Goal: Task Accomplishment & Management: Use online tool/utility

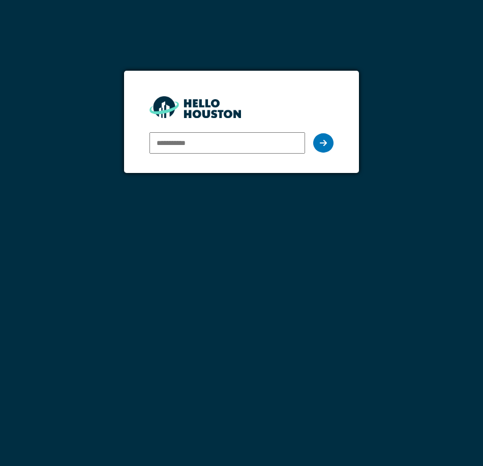
click at [206, 142] on input "email" at bounding box center [228, 142] width 156 height 21
type input "**********"
click at [324, 142] on icon at bounding box center [323, 143] width 7 height 8
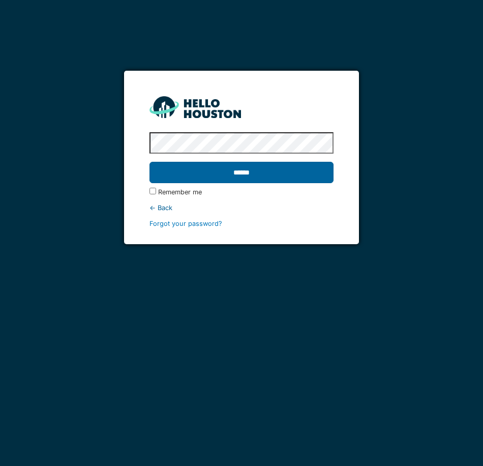
click at [298, 167] on input "******" at bounding box center [242, 172] width 184 height 21
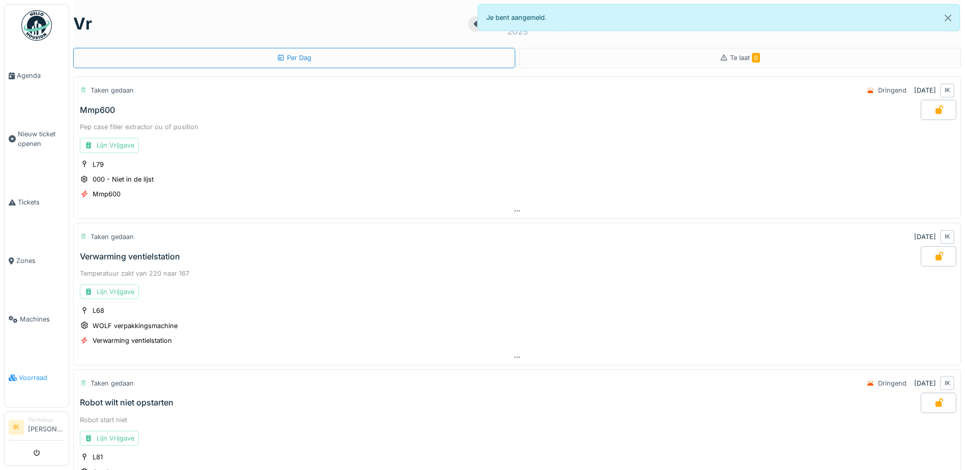
click at [36, 373] on span "Voorraad" at bounding box center [42, 378] width 46 height 10
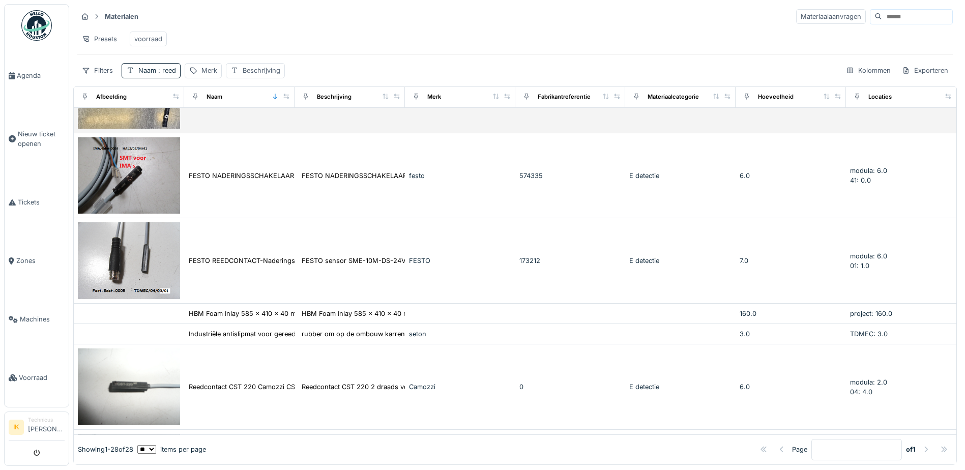
scroll to position [305, 0]
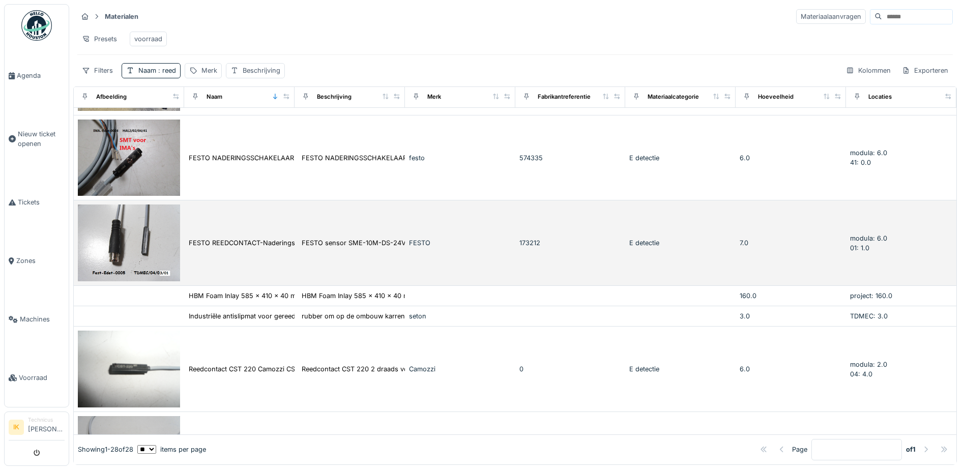
click at [151, 239] on img at bounding box center [129, 242] width 102 height 77
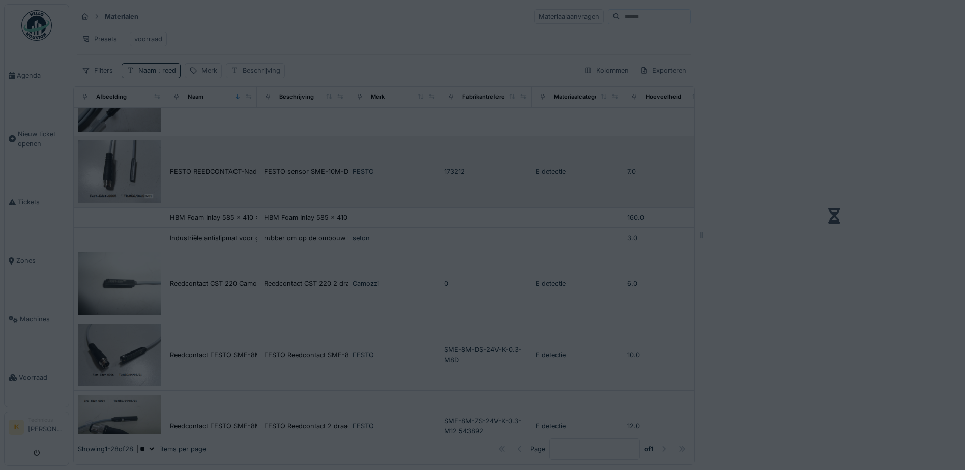
scroll to position [287, 0]
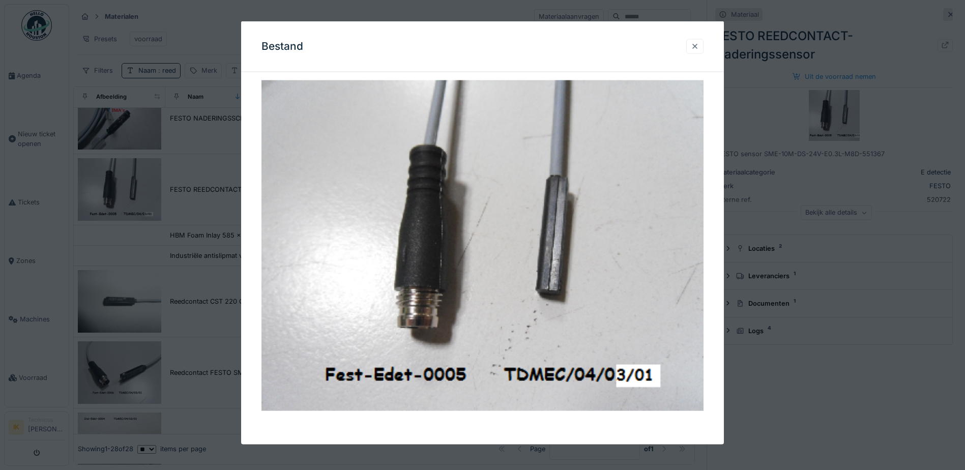
click at [697, 47] on div at bounding box center [695, 46] width 8 height 10
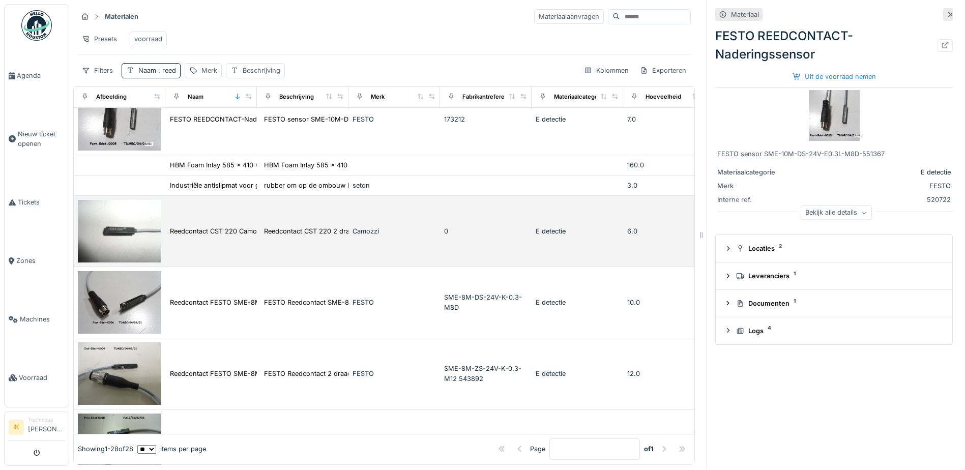
scroll to position [389, 0]
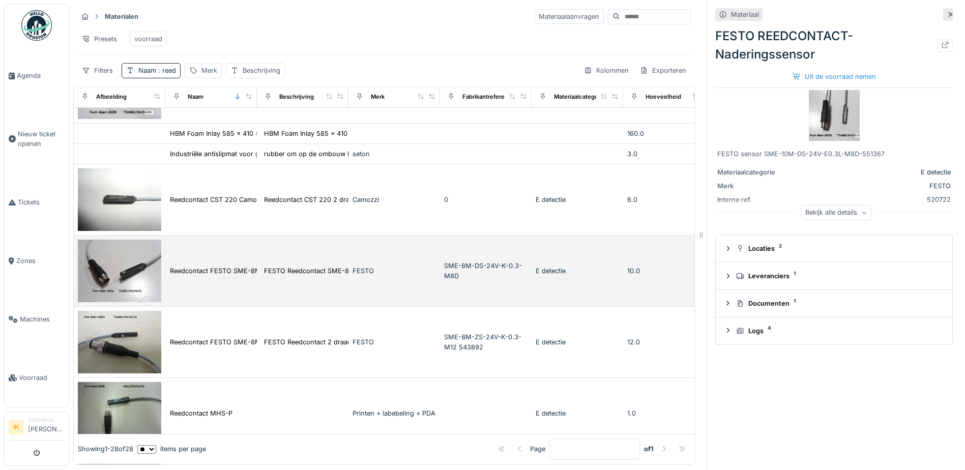
click at [114, 276] on img at bounding box center [119, 271] width 83 height 63
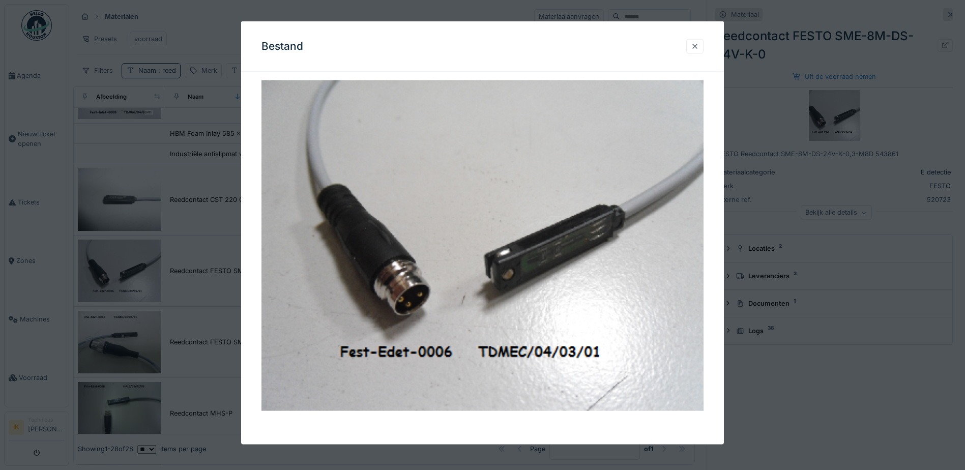
click at [697, 47] on div at bounding box center [695, 46] width 8 height 10
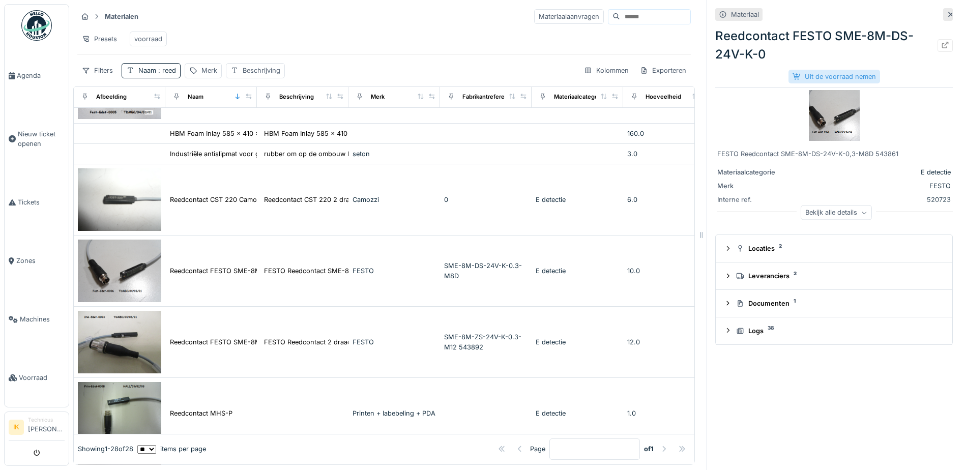
click at [804, 78] on div "Uit de voorraad nemen" at bounding box center [834, 77] width 92 height 14
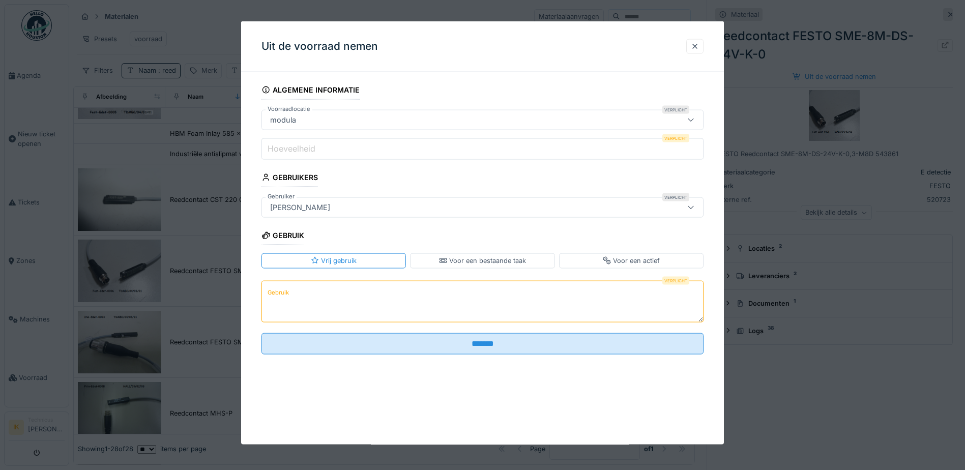
click at [284, 144] on label "Hoeveelheid" at bounding box center [291, 148] width 52 height 12
click at [284, 144] on input "Hoeveelheid" at bounding box center [482, 148] width 442 height 21
type input "*"
click at [305, 304] on textarea "Gebruik" at bounding box center [482, 301] width 442 height 42
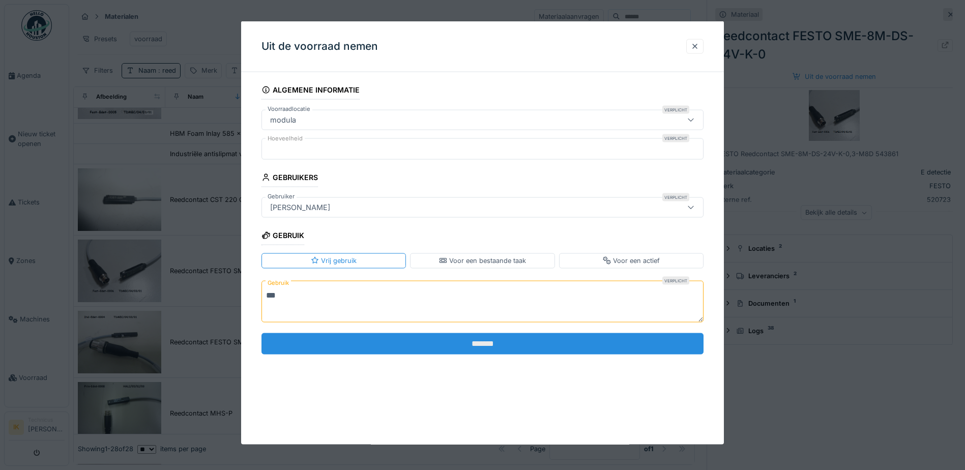
type textarea "***"
click at [442, 346] on input "*******" at bounding box center [482, 343] width 442 height 21
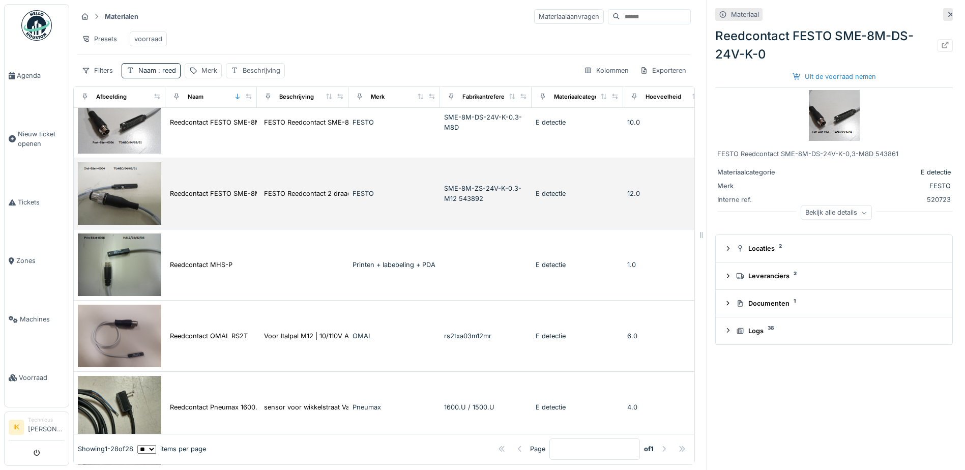
scroll to position [542, 0]
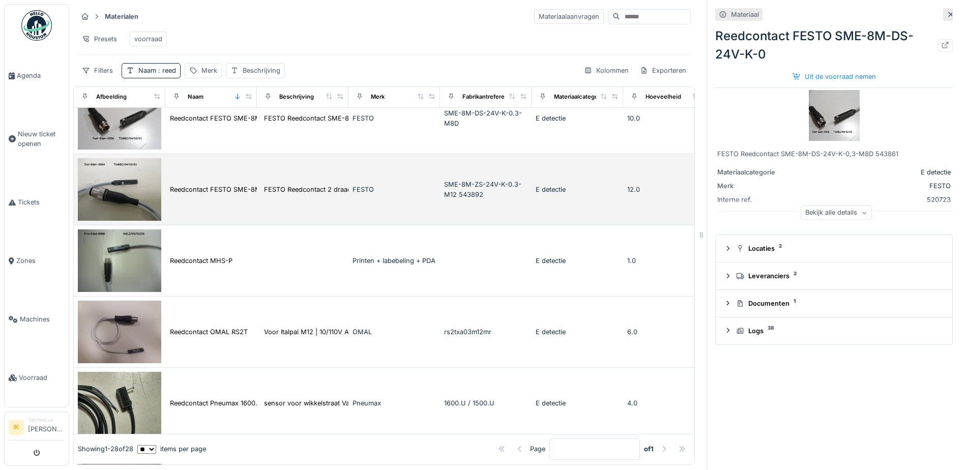
click at [145, 202] on img at bounding box center [119, 189] width 83 height 63
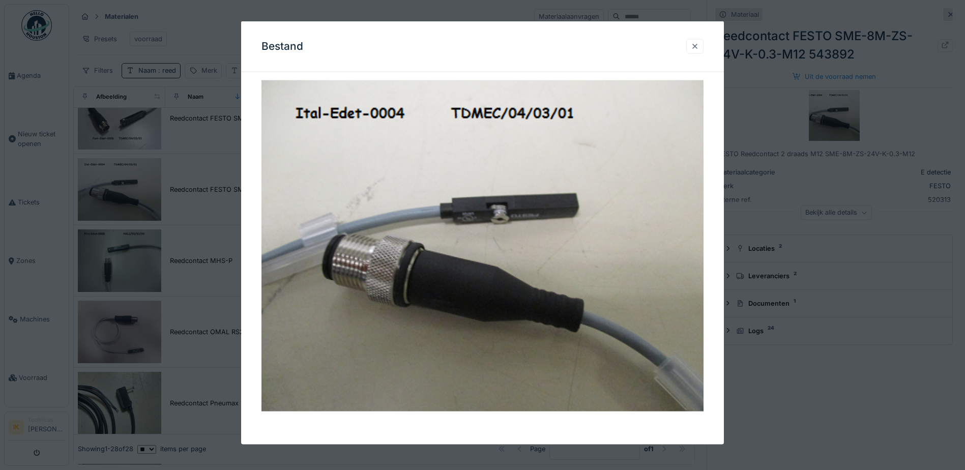
click at [698, 48] on div at bounding box center [695, 46] width 8 height 10
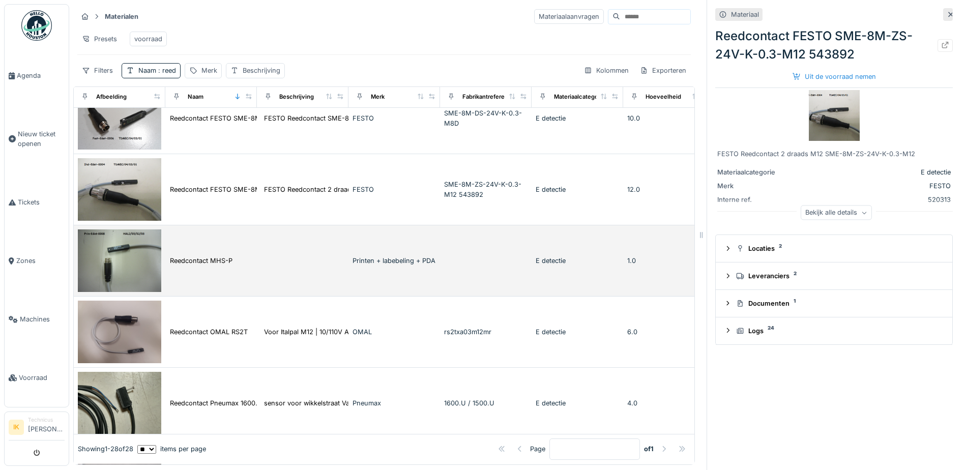
click at [126, 279] on img at bounding box center [119, 260] width 83 height 63
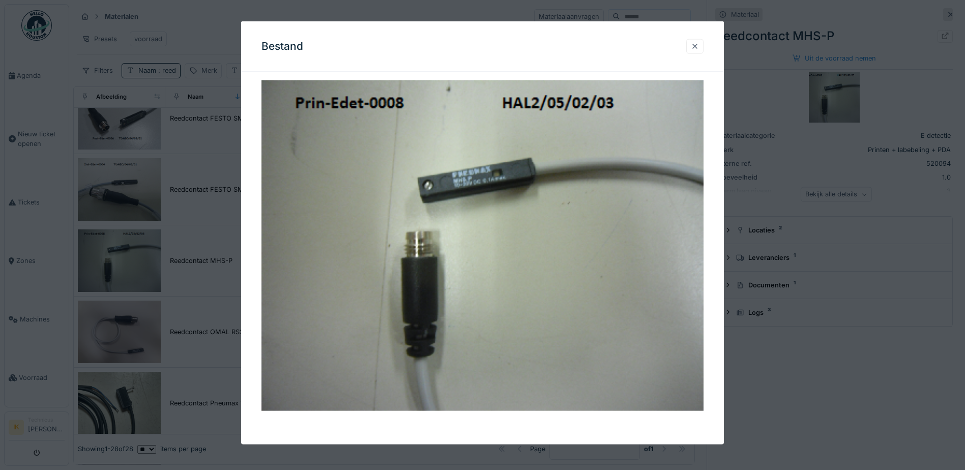
click at [698, 46] on div at bounding box center [695, 46] width 8 height 10
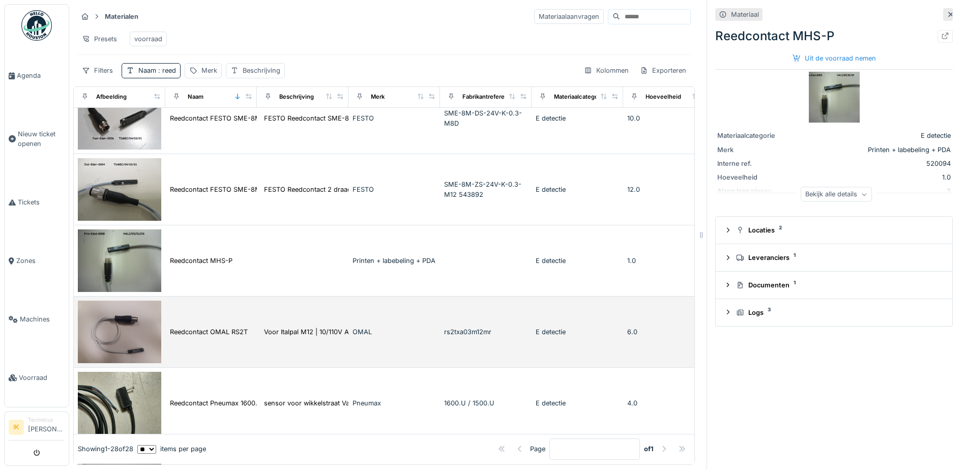
click at [136, 337] on img at bounding box center [119, 332] width 83 height 63
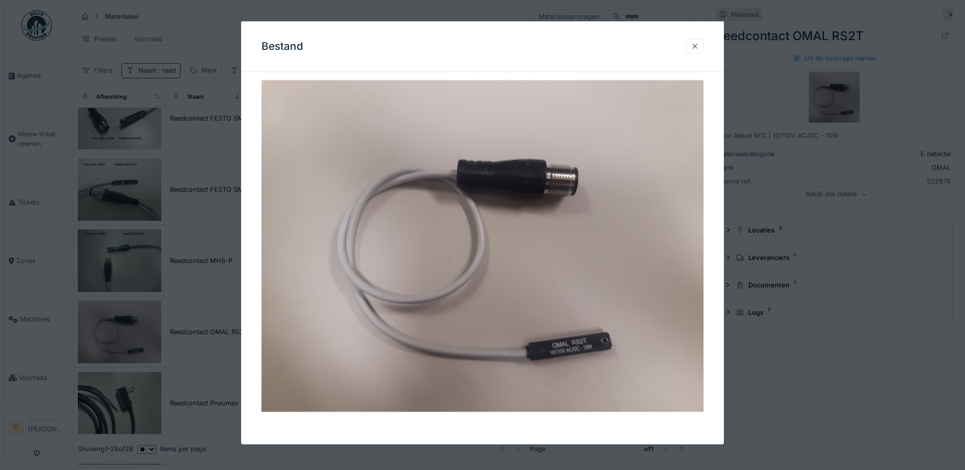
click at [699, 47] on div at bounding box center [695, 46] width 8 height 10
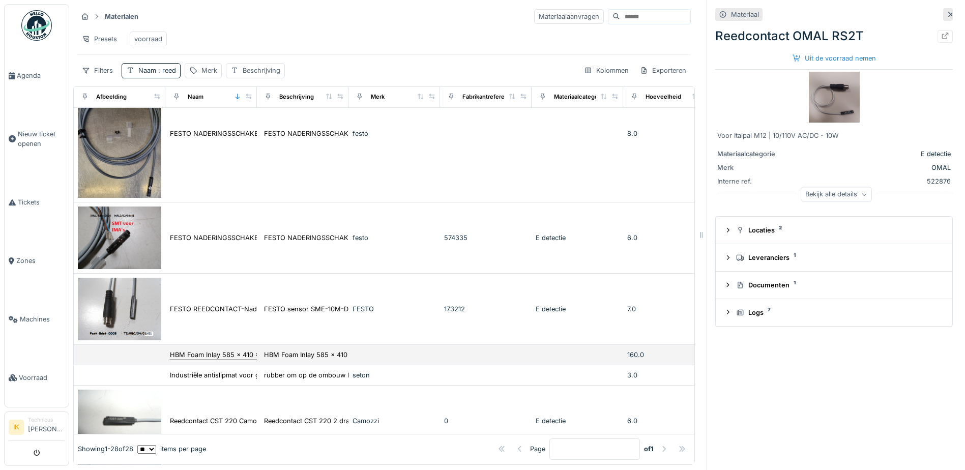
scroll to position [186, 0]
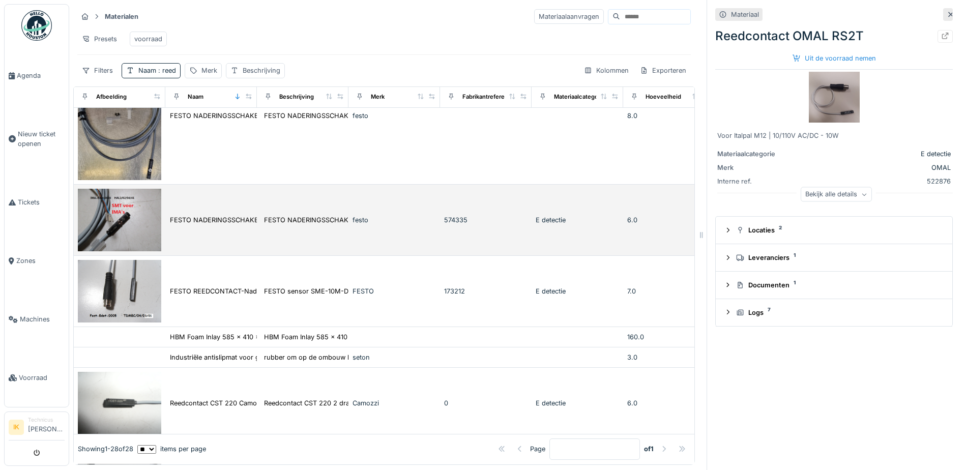
click at [128, 223] on img at bounding box center [119, 220] width 83 height 63
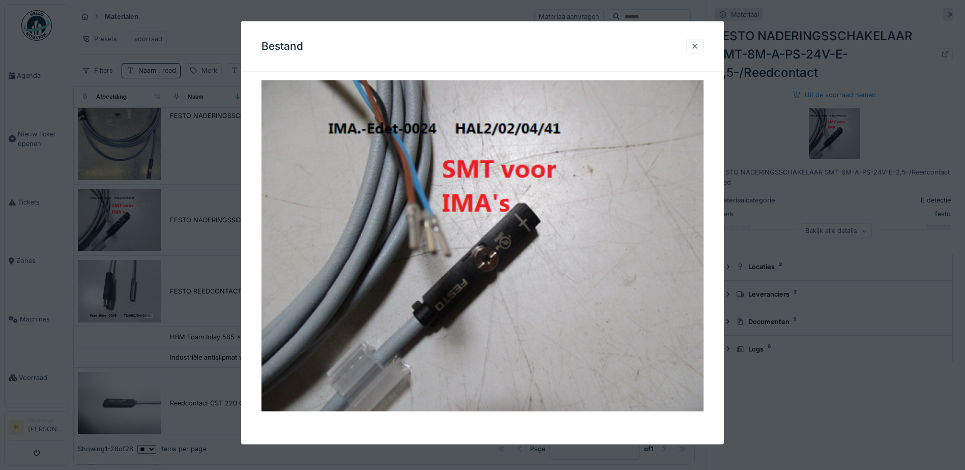
click at [697, 45] on div at bounding box center [695, 46] width 8 height 10
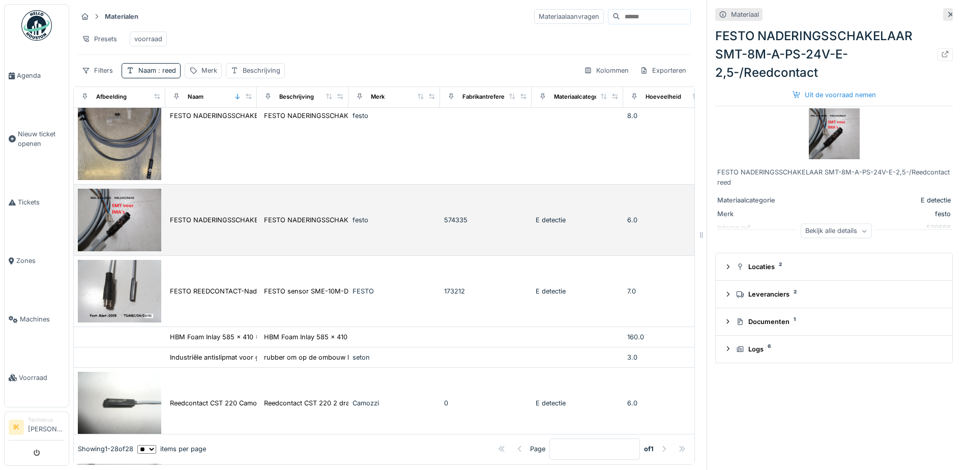
click at [175, 234] on td "FESTO NADERINGSSCHAKELAAR SMT-8M-A-PS-24V-E-2,5-/Reedcontact" at bounding box center [211, 220] width 92 height 71
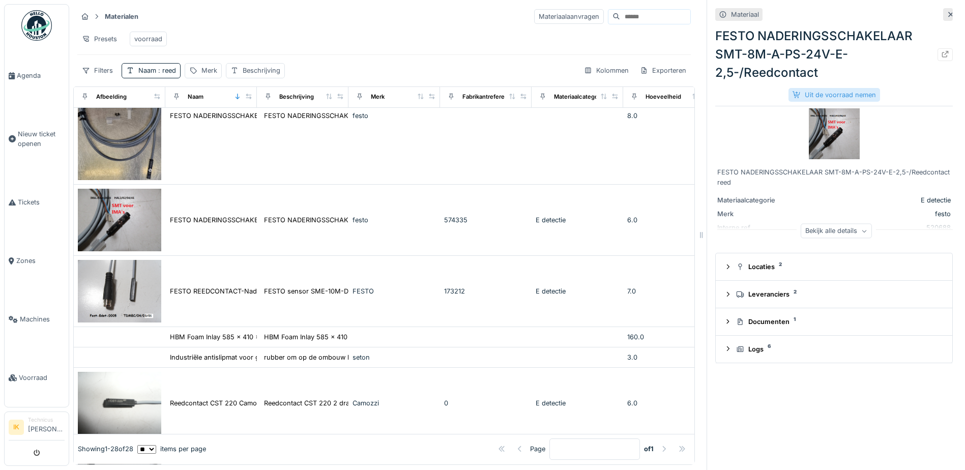
click at [813, 93] on div "Uit de voorraad nemen" at bounding box center [834, 95] width 92 height 14
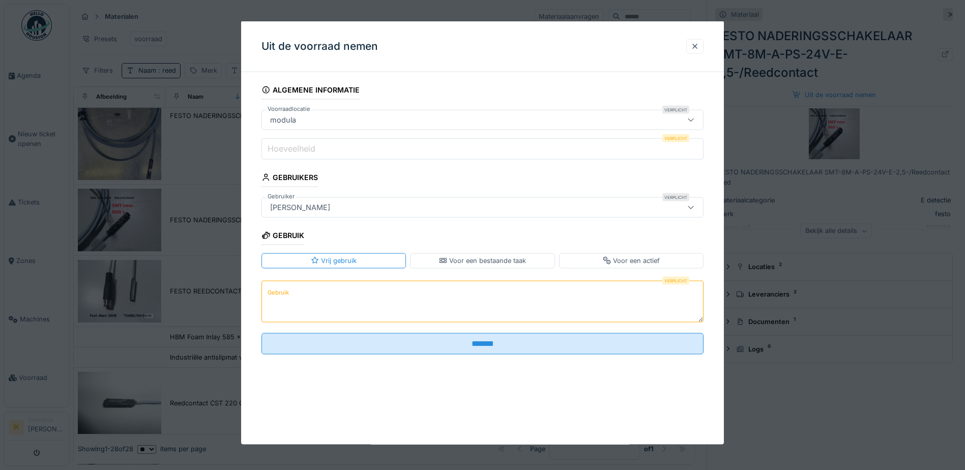
click at [308, 147] on label "Hoeveelheid" at bounding box center [291, 148] width 52 height 12
click at [308, 147] on input "Hoeveelheid" at bounding box center [482, 148] width 442 height 21
type input "*"
click at [294, 289] on textarea "Gebruik" at bounding box center [482, 301] width 442 height 42
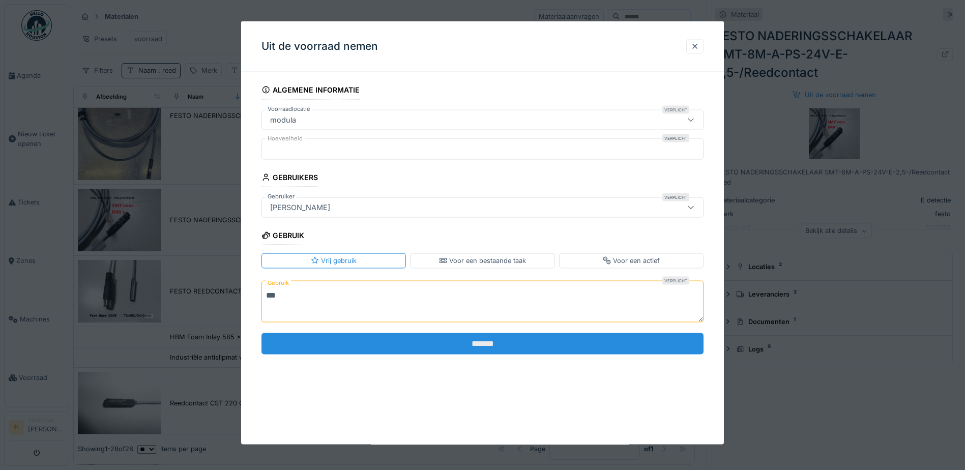
type textarea "***"
click at [327, 340] on input "*******" at bounding box center [482, 343] width 442 height 21
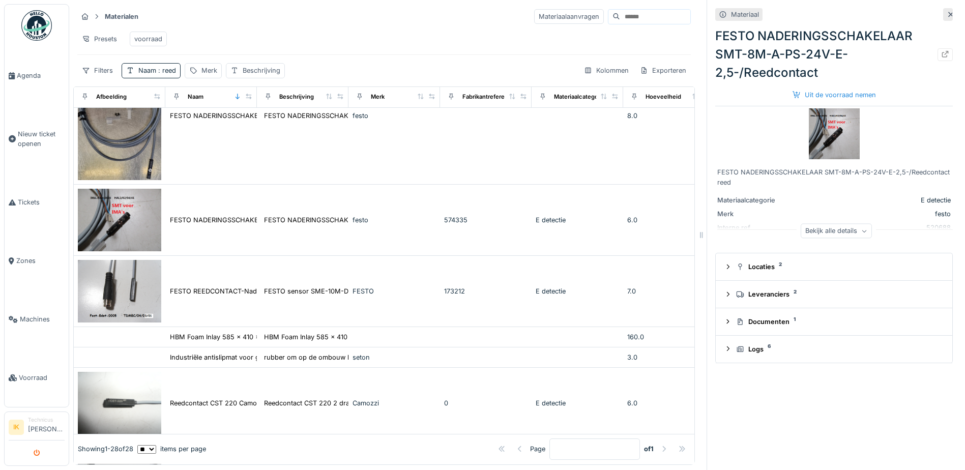
click at [37, 449] on button "submit" at bounding box center [37, 452] width 20 height 17
